Goal: Task Accomplishment & Management: Complete application form

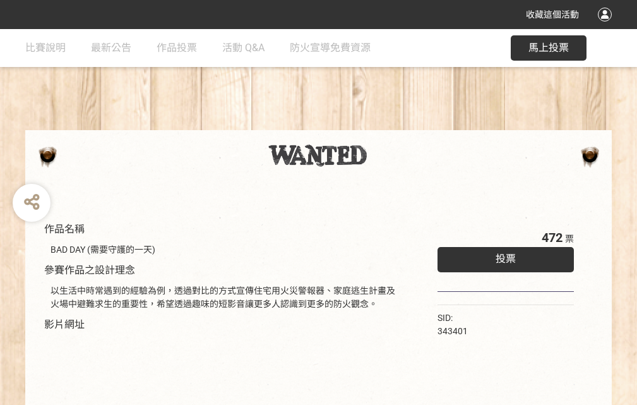
click at [607, 27] on div "收藏這個活動" at bounding box center [318, 14] width 637 height 29
click at [395, 124] on div "作品名稱 BAD DAY (需要守護的一天) 參賽作品之設計理念 以生活中時常遇到的經驗為例，透過對比的方式宣傳住宅用火災警報器、家庭逃生計畫及火場中避難求生…" at bounding box center [318, 294] width 637 height 531
click at [503, 256] on span "投票" at bounding box center [506, 259] width 20 height 12
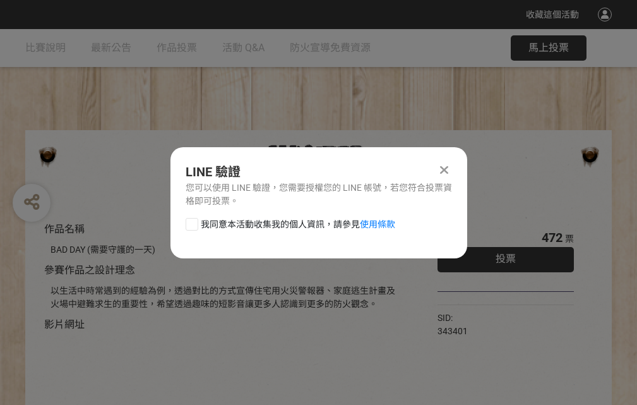
click at [191, 222] on div at bounding box center [192, 224] width 13 height 13
checkbox input "true"
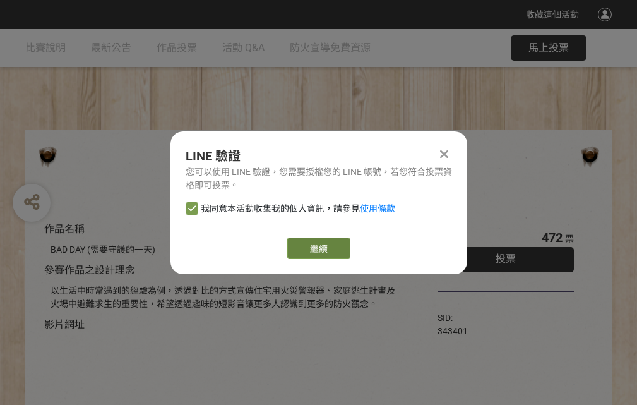
click at [318, 248] on link "繼續" at bounding box center [318, 247] width 63 height 21
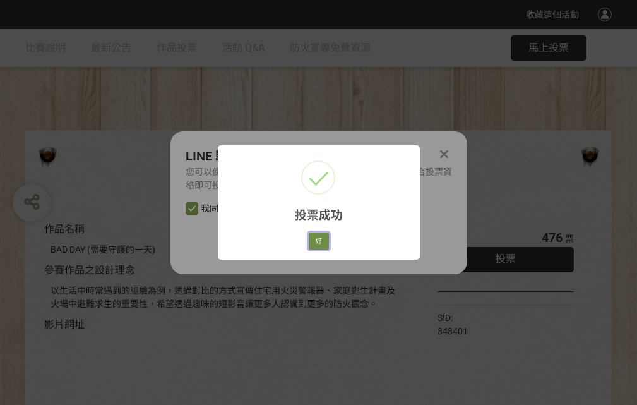
click at [315, 239] on button "好" at bounding box center [319, 241] width 20 height 18
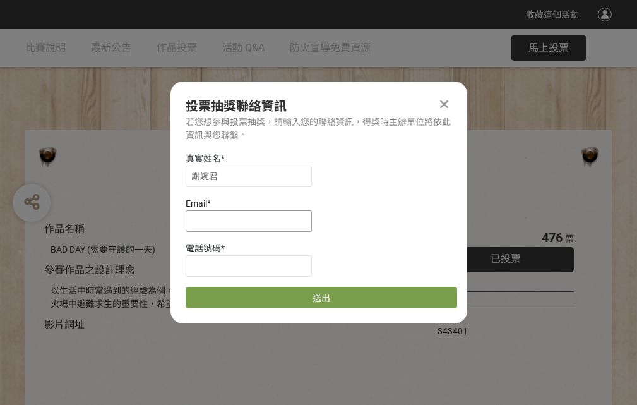
click at [253, 220] on input at bounding box center [249, 220] width 126 height 21
type input "[EMAIL_ADDRESS][DOMAIN_NAME]"
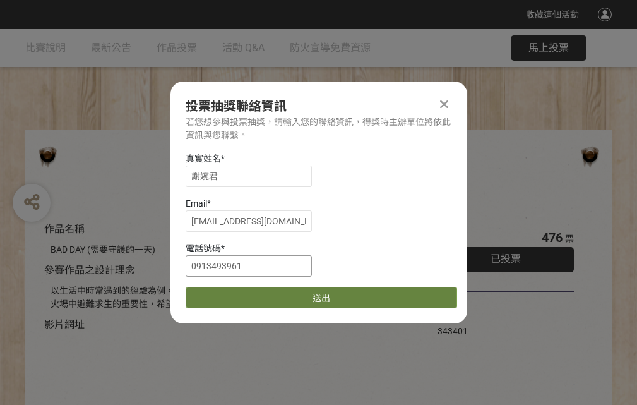
type input "0913493961"
click at [222, 293] on button "送出" at bounding box center [322, 297] width 272 height 21
